Goal: Check status: Check status

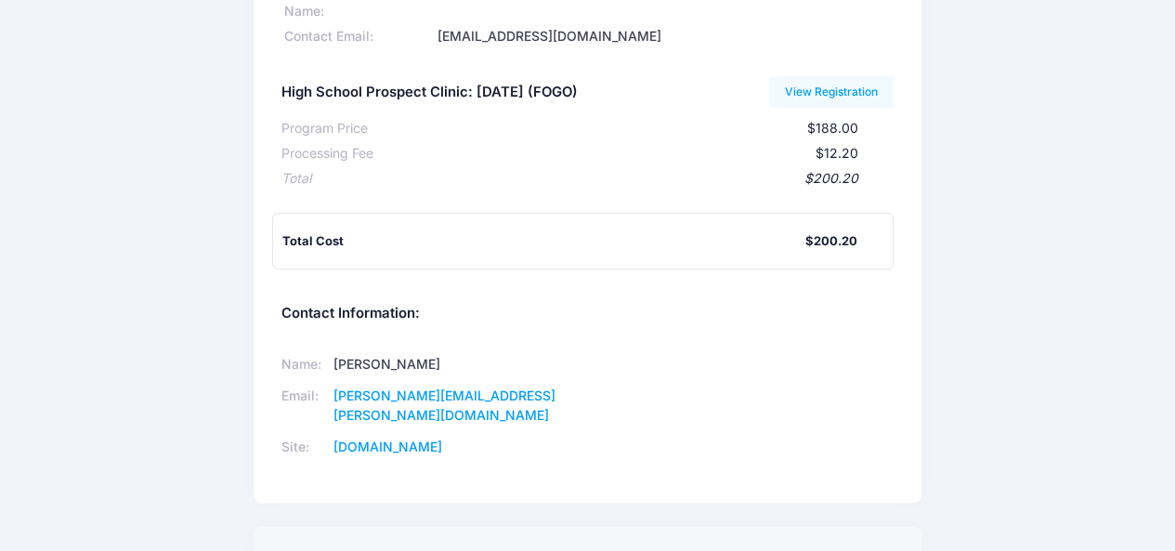
scroll to position [201, 0]
click at [240, 512] on div "Villanova Lacrosse Camps Participant Information: Participant's First Name: [PE…" at bounding box center [587, 266] width 1175 height 886
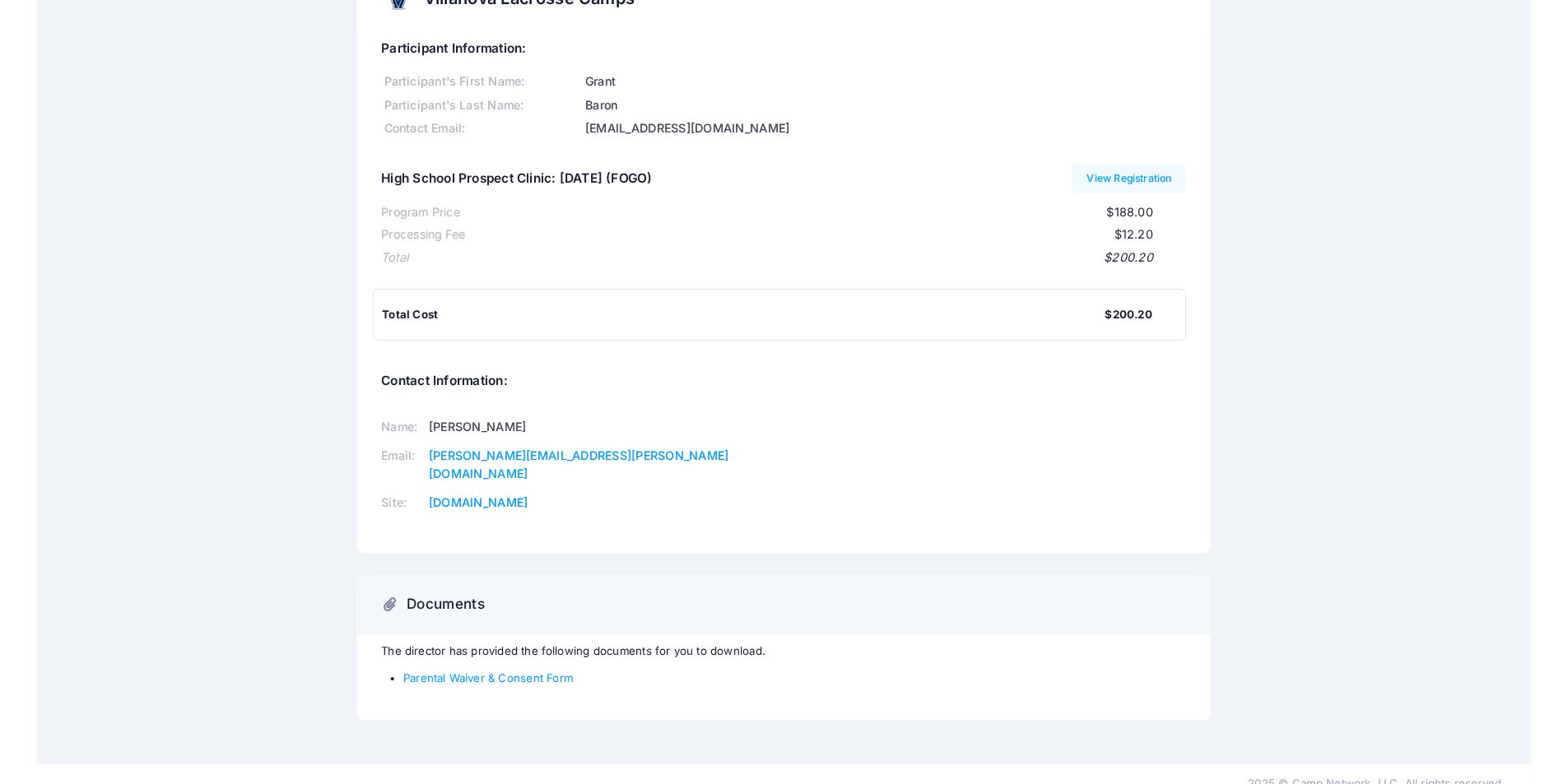
scroll to position [29, 0]
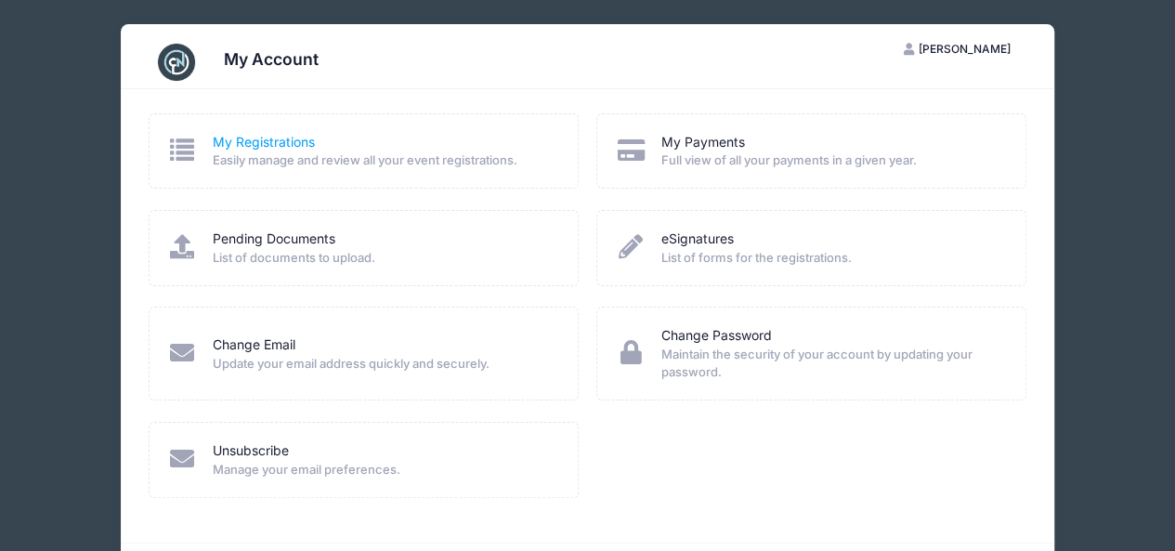
click at [234, 149] on link "My Registrations" at bounding box center [264, 143] width 102 height 20
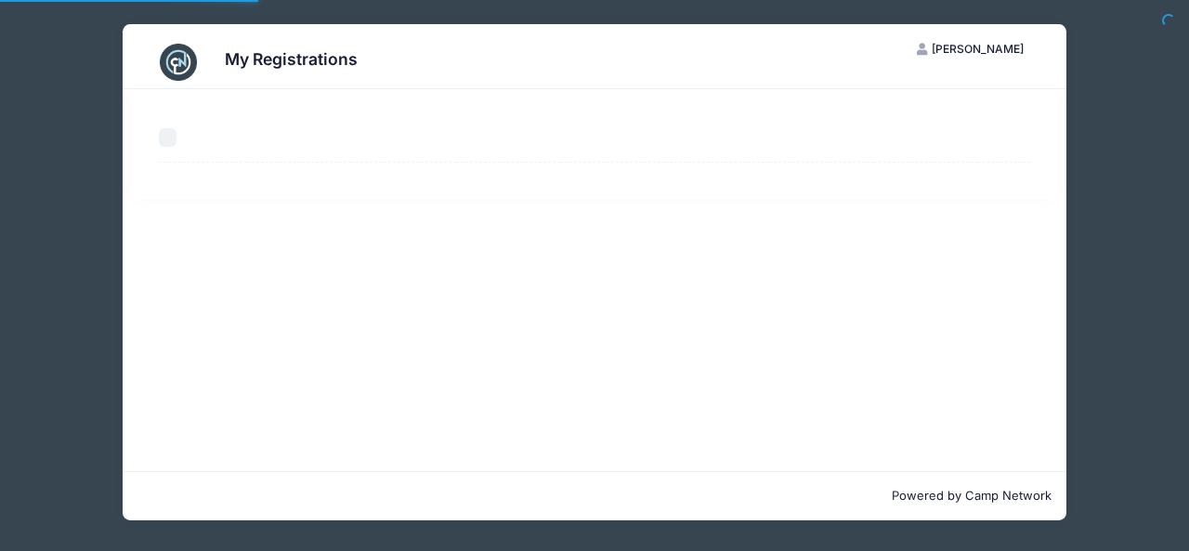
select select "50"
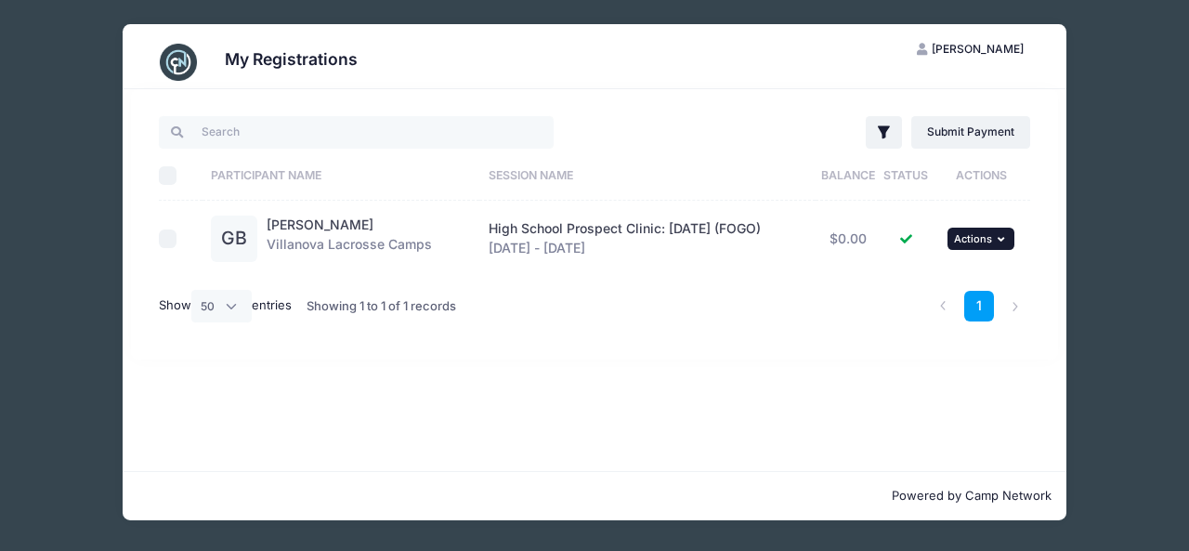
click at [998, 246] on button "... Actions" at bounding box center [981, 239] width 67 height 22
click at [961, 317] on link "View Attachments" at bounding box center [925, 314] width 168 height 35
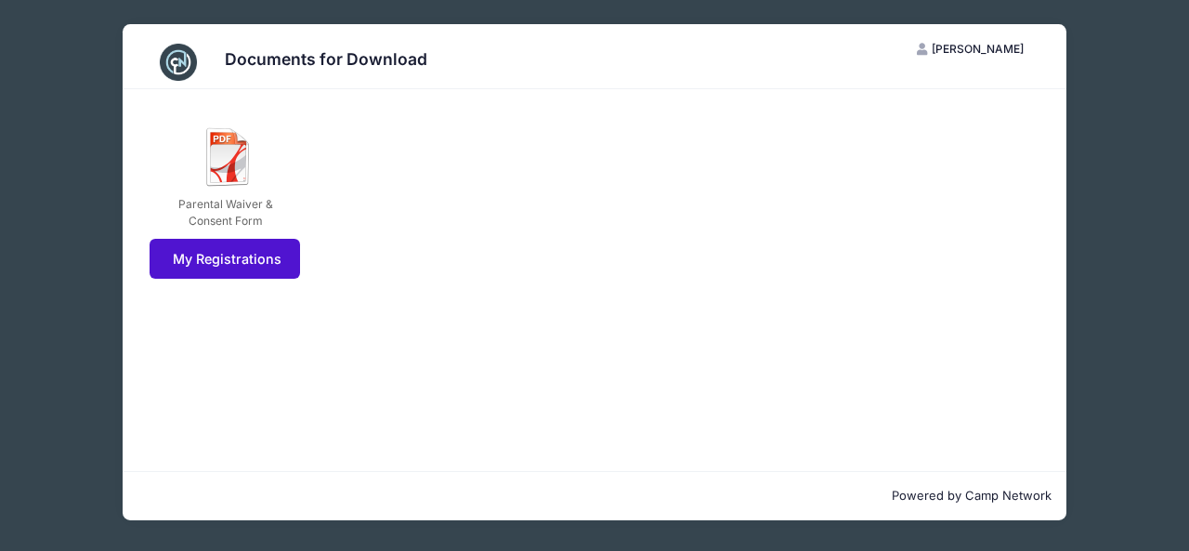
click at [273, 261] on link "My Registrations" at bounding box center [225, 259] width 151 height 40
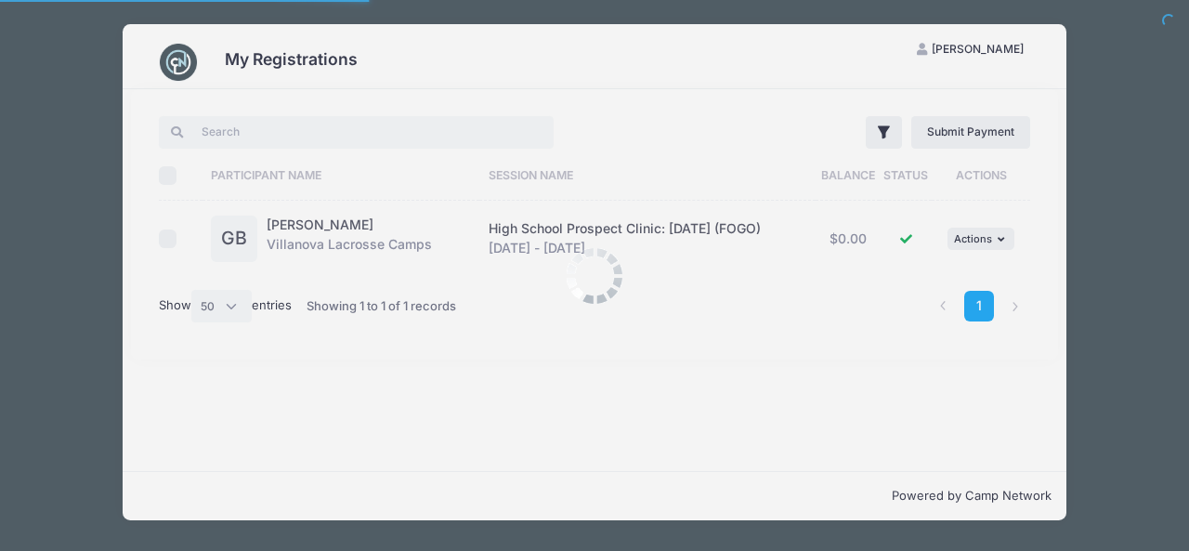
select select "50"
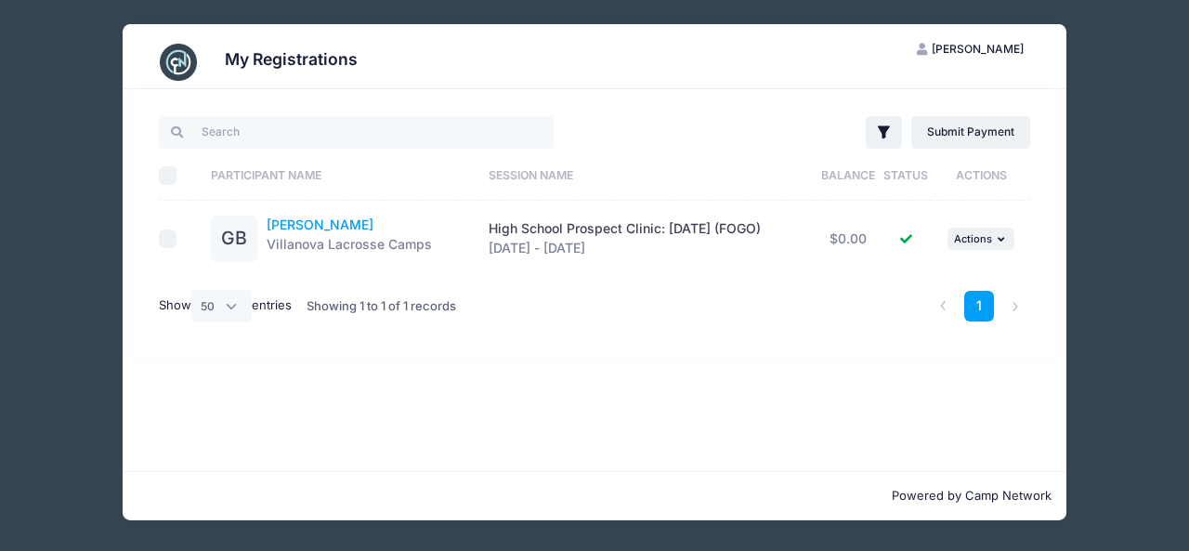
click at [332, 228] on link "Grant Baron" at bounding box center [320, 224] width 107 height 16
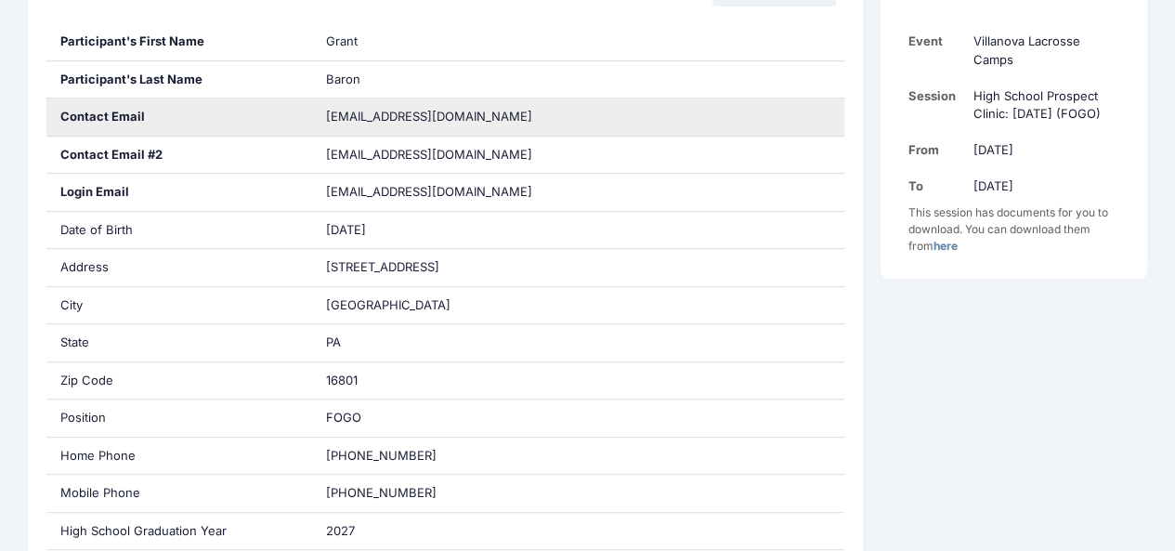
scroll to position [490, 0]
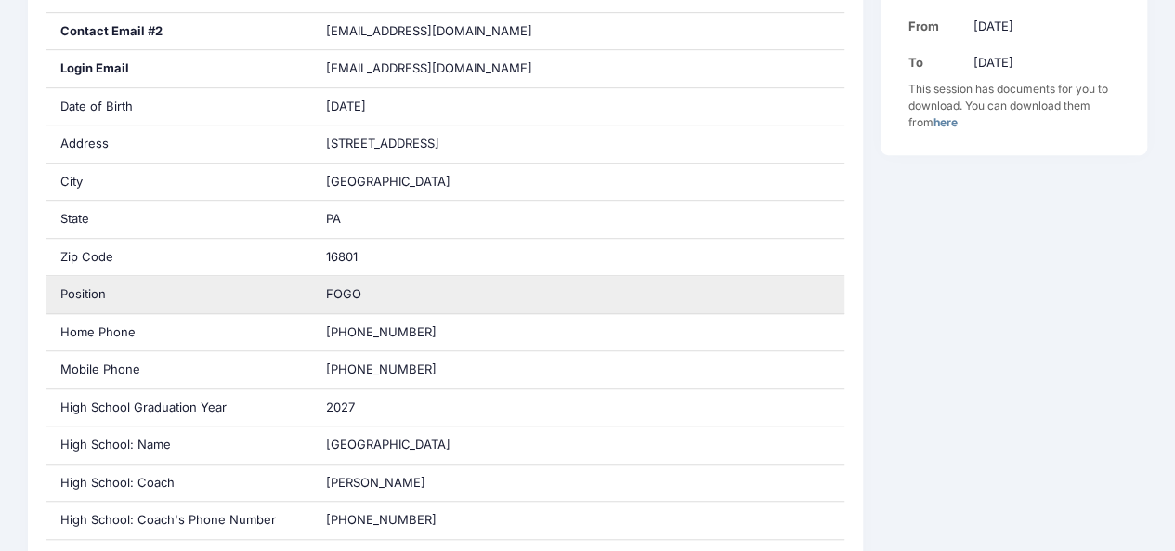
click at [738, 294] on div "FOGO" at bounding box center [578, 294] width 532 height 37
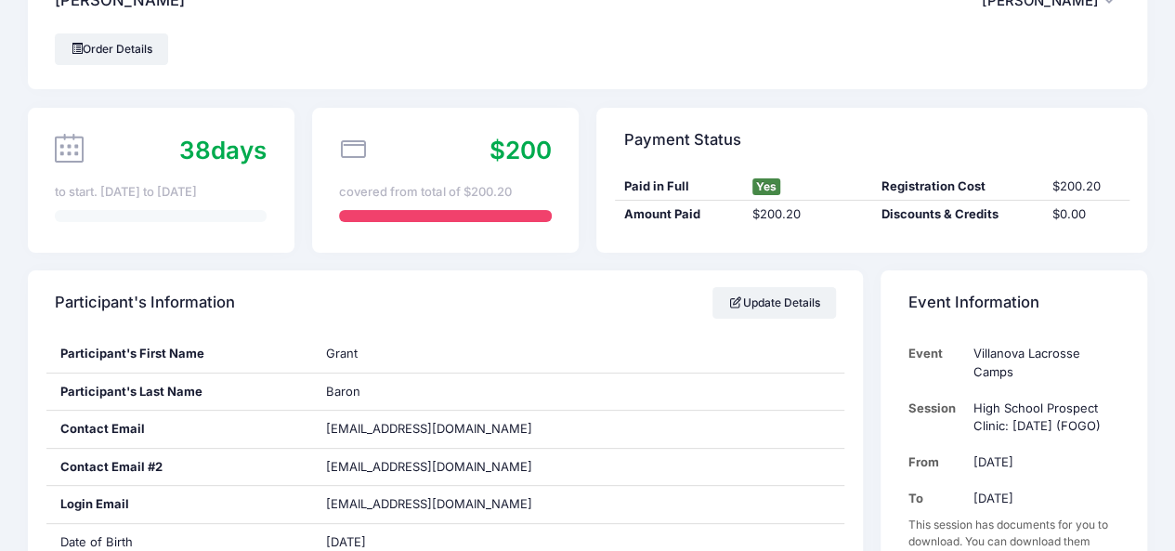
scroll to position [0, 0]
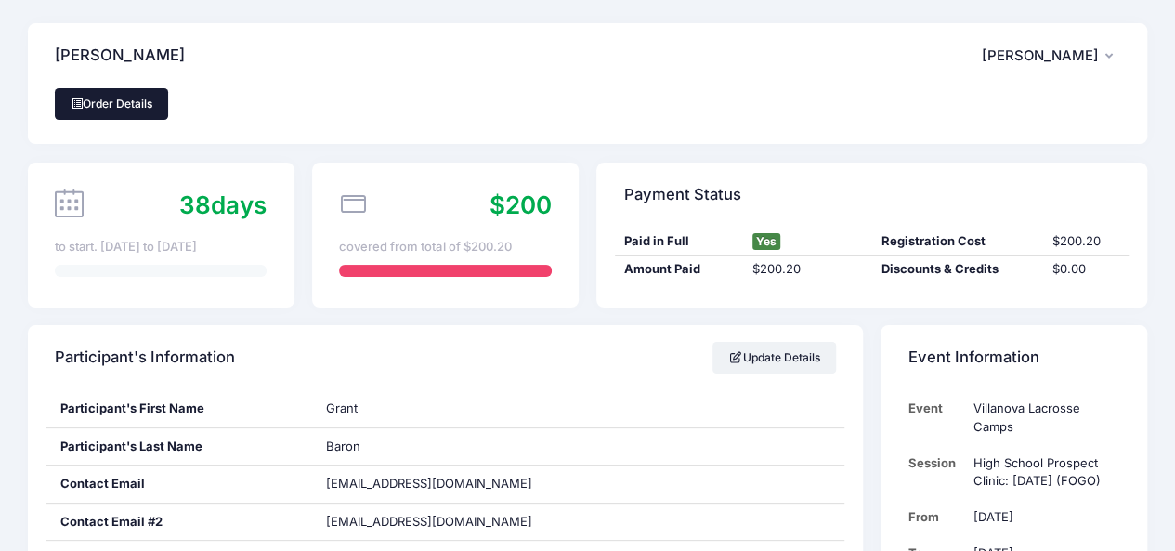
click at [146, 112] on link "Order Details" at bounding box center [111, 104] width 113 height 32
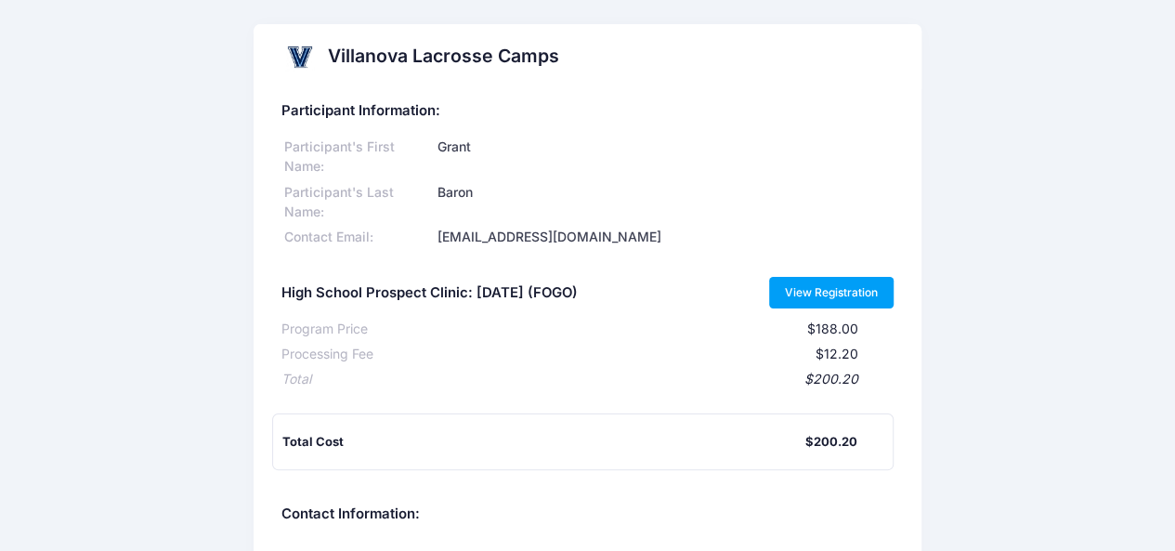
click at [819, 283] on link "View Registration" at bounding box center [831, 293] width 125 height 32
